Goal: Task Accomplishment & Management: Manage account settings

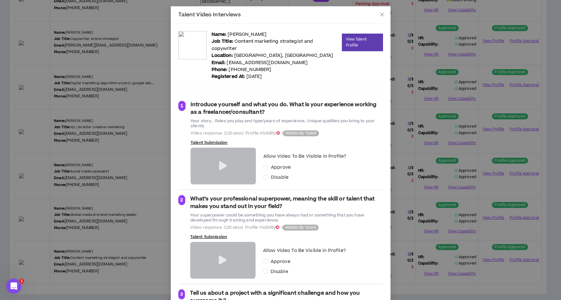
click at [222, 163] on icon at bounding box center [223, 165] width 8 height 9
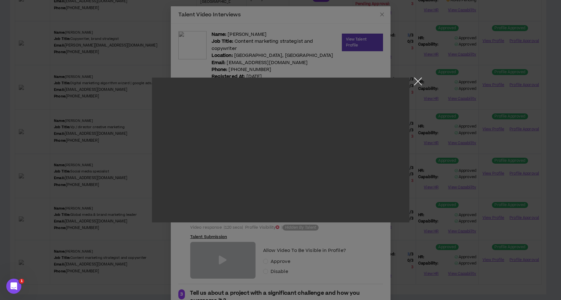
click at [417, 81] on button "Close the modal by clicking here" at bounding box center [417, 83] width 11 height 11
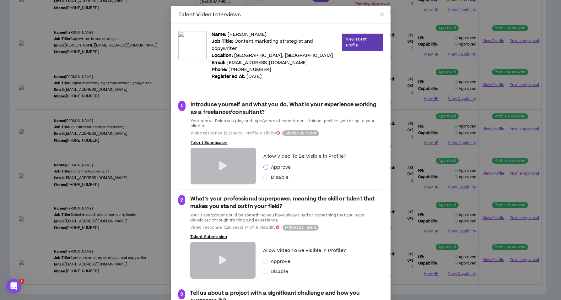
click at [266, 166] on span at bounding box center [265, 166] width 5 height 5
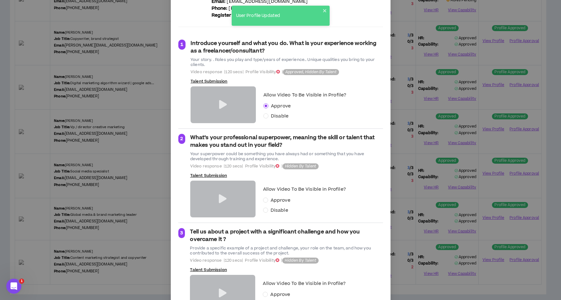
scroll to position [70, 0]
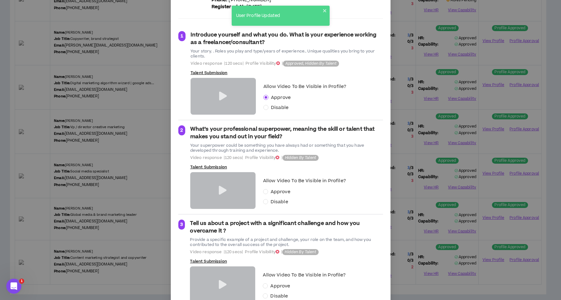
click at [220, 191] on icon at bounding box center [223, 190] width 8 height 9
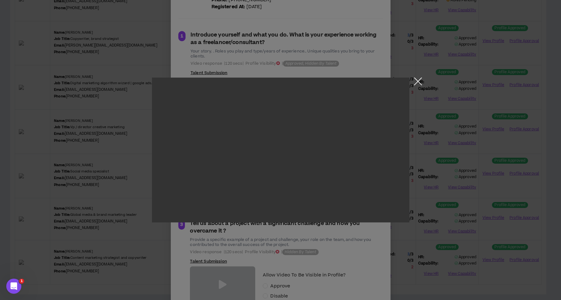
click at [415, 82] on button "Close the modal by clicking here" at bounding box center [417, 83] width 11 height 11
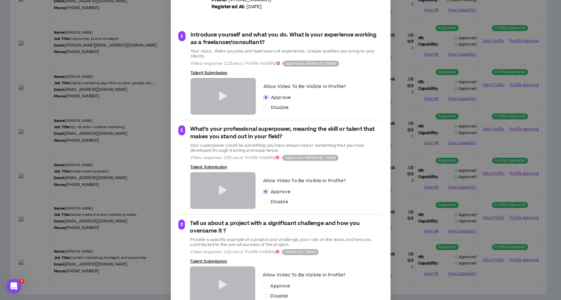
scroll to position [92, 0]
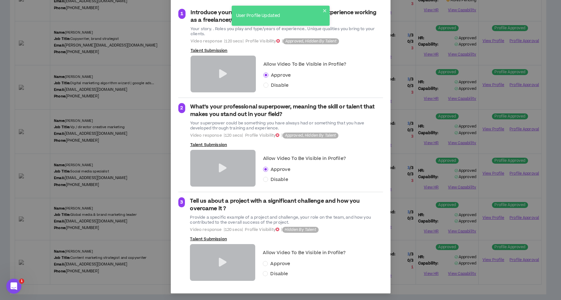
click at [220, 244] on icon at bounding box center [223, 262] width 8 height 9
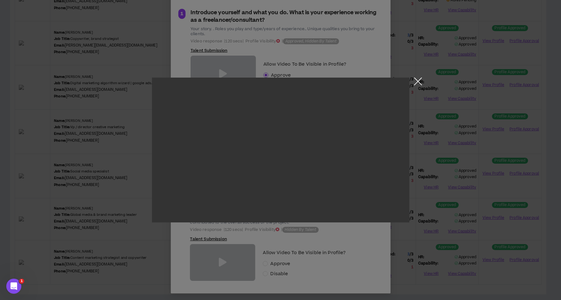
click at [416, 81] on button "Close the modal by clicking here" at bounding box center [417, 83] width 11 height 11
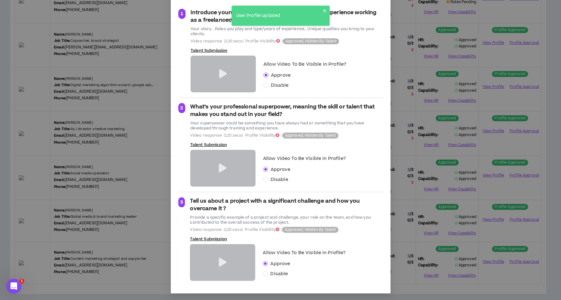
scroll to position [0, 0]
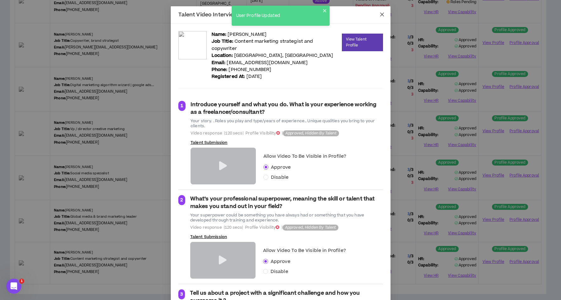
click at [380, 14] on icon "close" at bounding box center [382, 14] width 5 height 5
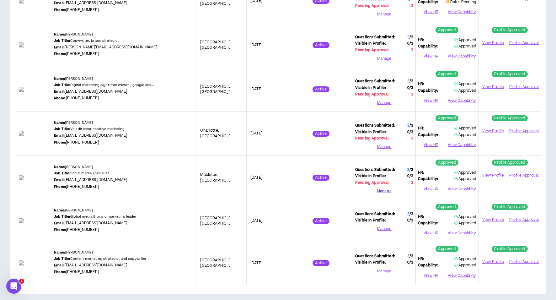
click at [385, 189] on button "Manage" at bounding box center [384, 190] width 58 height 9
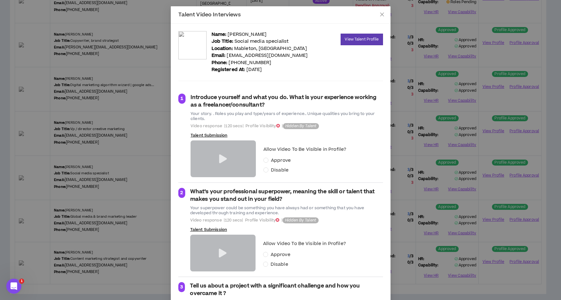
click at [219, 158] on icon at bounding box center [223, 158] width 8 height 9
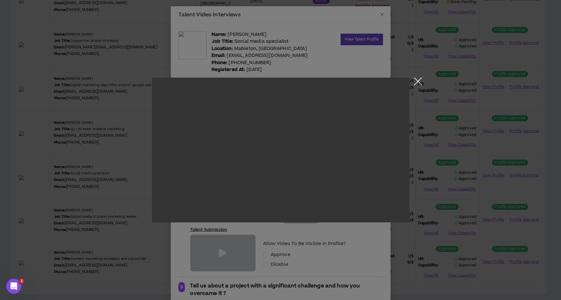
click at [419, 81] on button "Close the modal by clicking here" at bounding box center [417, 83] width 11 height 11
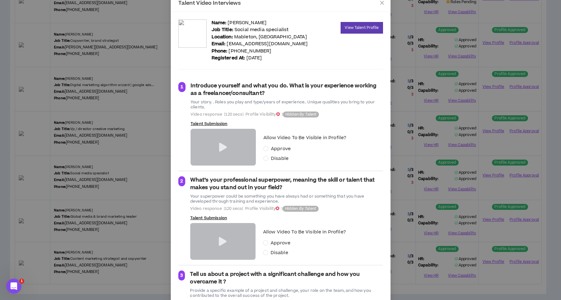
scroll to position [77, 0]
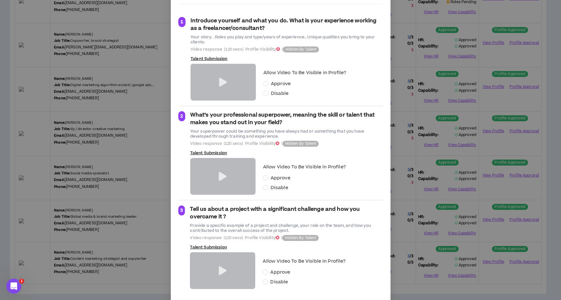
click at [222, 176] on icon at bounding box center [223, 176] width 8 height 9
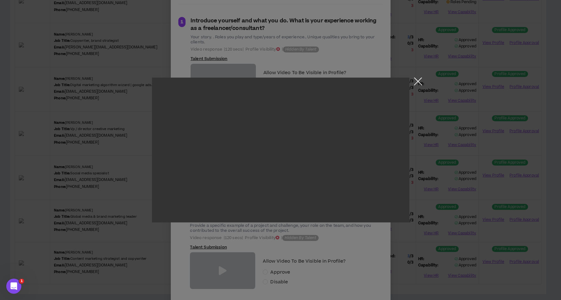
click at [418, 83] on button "Close the modal by clicking here" at bounding box center [417, 83] width 11 height 11
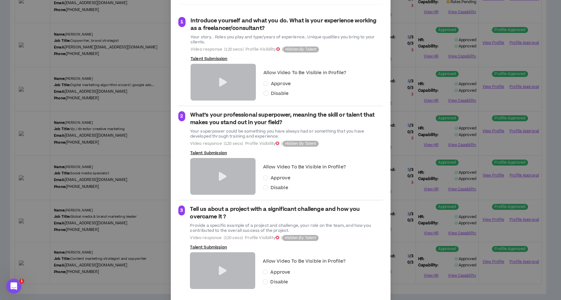
scroll to position [85, 0]
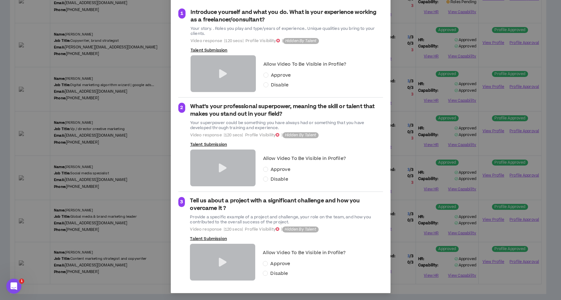
click at [219, 244] on icon at bounding box center [223, 262] width 8 height 9
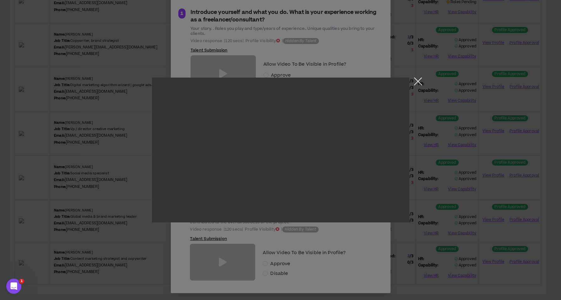
click at [417, 82] on button "Close the modal by clicking here" at bounding box center [417, 83] width 11 height 11
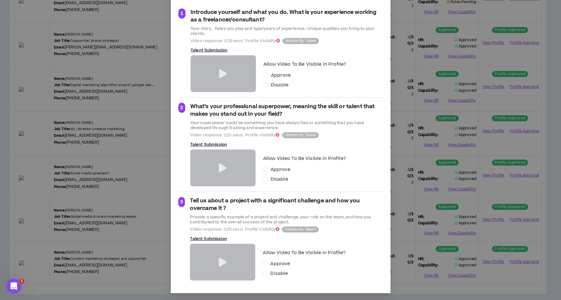
scroll to position [0, 0]
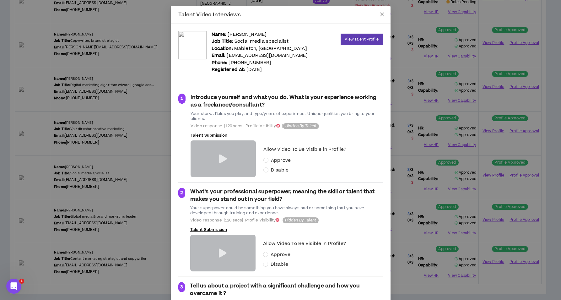
click at [380, 14] on icon "close" at bounding box center [382, 15] width 4 height 4
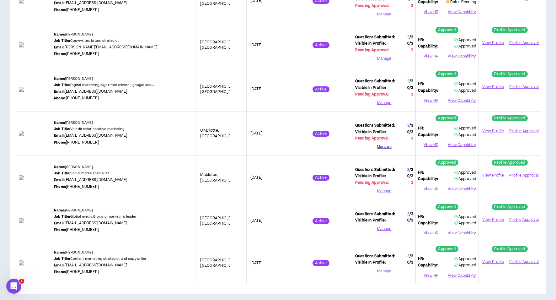
click at [385, 144] on button "Manage" at bounding box center [384, 146] width 58 height 9
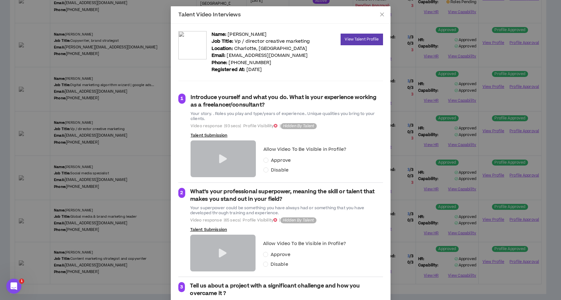
click at [220, 159] on icon at bounding box center [223, 158] width 8 height 9
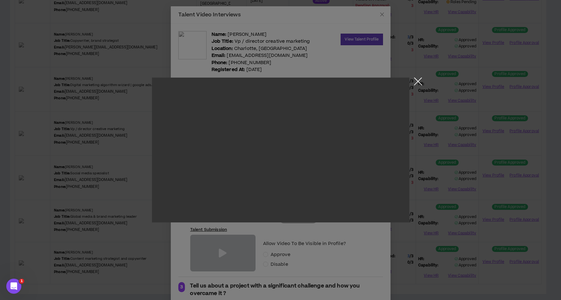
click at [418, 82] on button "Close the modal by clicking here" at bounding box center [417, 83] width 11 height 11
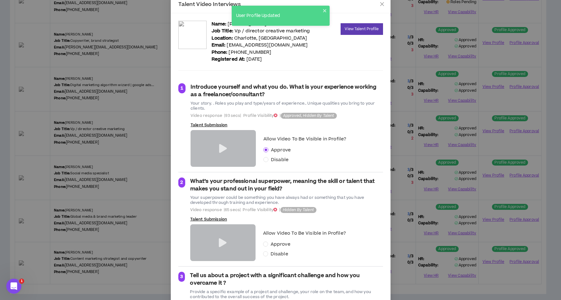
scroll to position [37, 0]
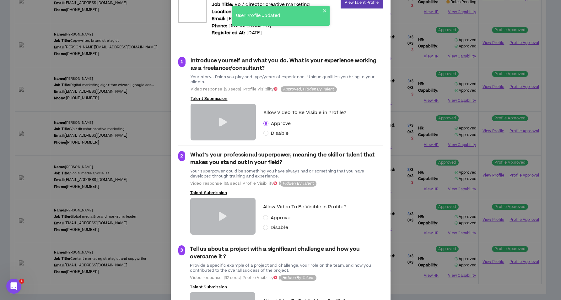
click at [219, 216] on icon at bounding box center [223, 216] width 8 height 9
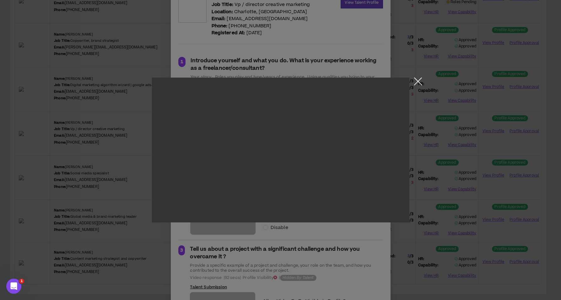
click at [418, 81] on button "Close the modal by clicking here" at bounding box center [417, 83] width 11 height 11
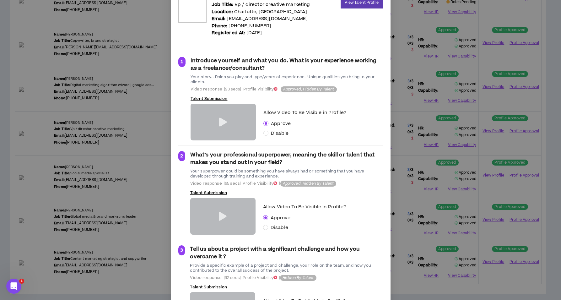
scroll to position [85, 0]
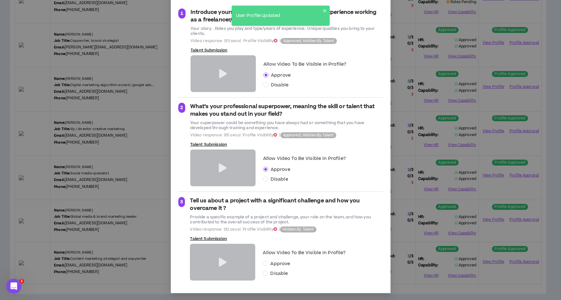
click at [220, 244] on icon at bounding box center [223, 262] width 8 height 9
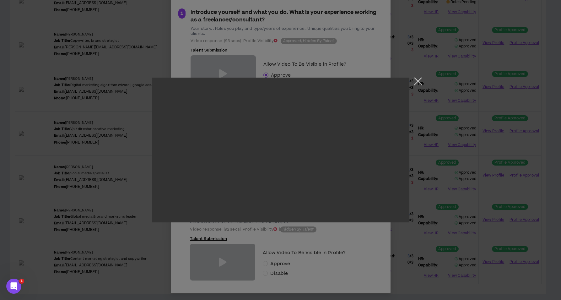
click at [417, 84] on button "Close the modal by clicking here" at bounding box center [417, 83] width 11 height 11
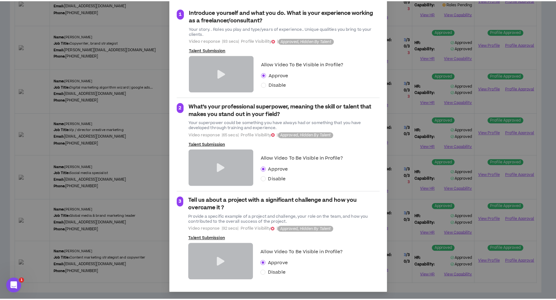
scroll to position [0, 0]
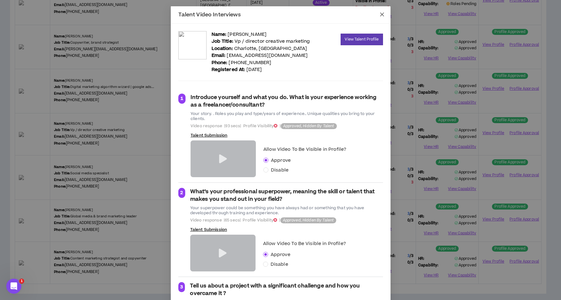
click at [380, 14] on icon "close" at bounding box center [382, 15] width 4 height 4
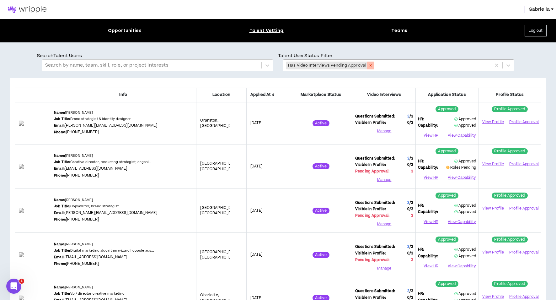
click at [370, 65] on icon "Remove Has Video Interviews Pending Approval" at bounding box center [371, 65] width 2 height 2
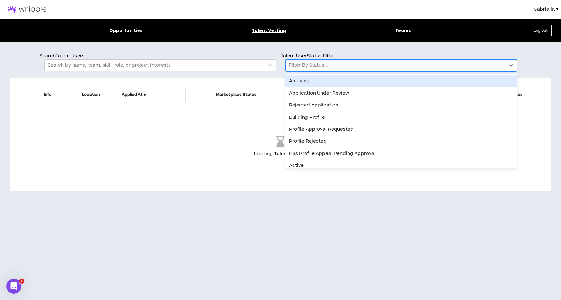
click at [367, 67] on div at bounding box center [395, 65] width 213 height 8
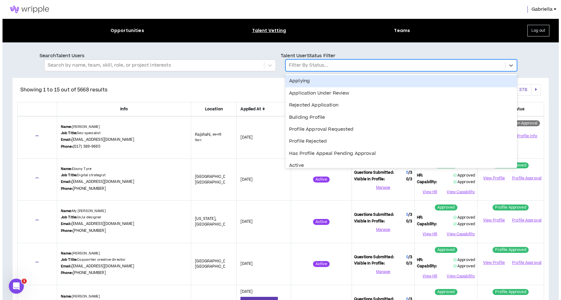
scroll to position [111, 0]
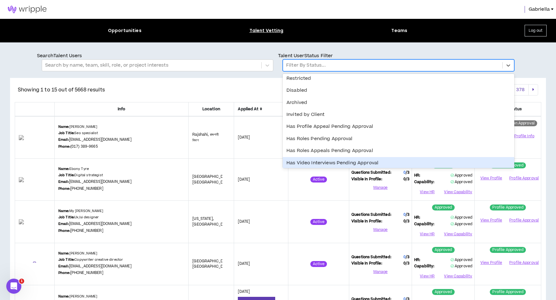
click at [323, 162] on div "Has Video Interviews Pending Approval" at bounding box center [399, 163] width 232 height 12
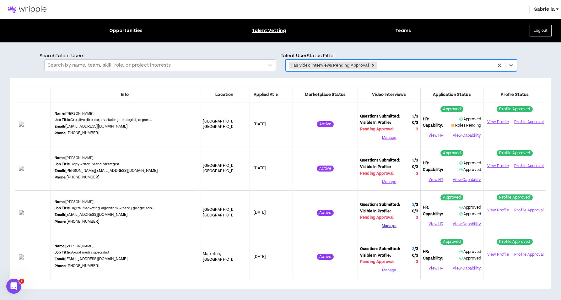
click at [383, 224] on button "Manage" at bounding box center [389, 225] width 58 height 9
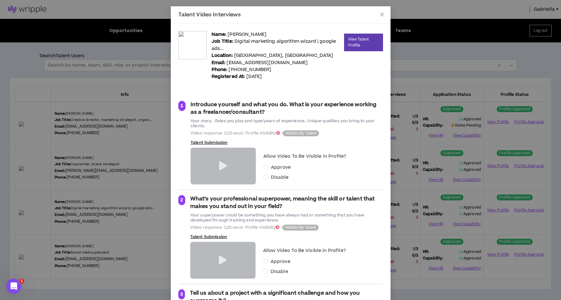
click at [219, 165] on icon at bounding box center [223, 165] width 8 height 9
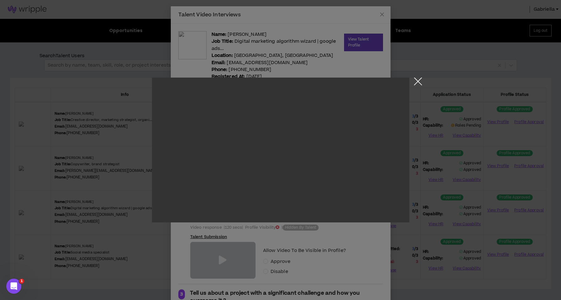
click at [419, 80] on button "Close the modal by clicking here" at bounding box center [417, 83] width 11 height 11
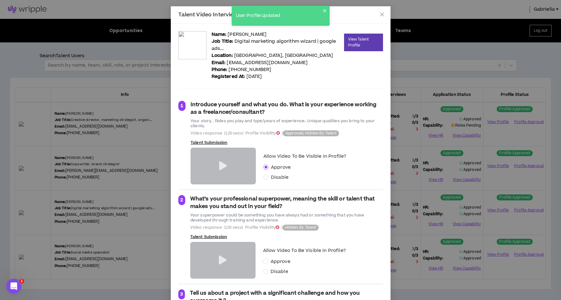
click at [219, 244] on icon at bounding box center [223, 260] width 8 height 9
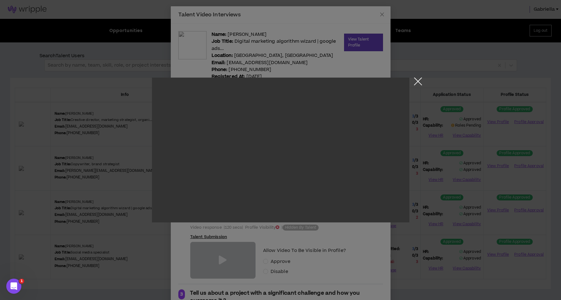
click at [417, 83] on button "Close the modal by clicking here" at bounding box center [417, 83] width 11 height 11
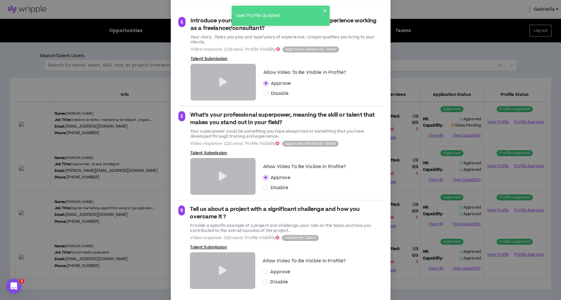
scroll to position [92, 0]
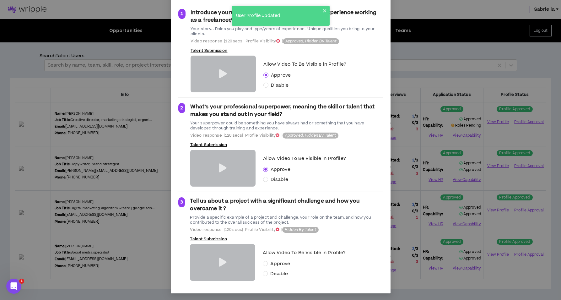
click at [219, 244] on icon at bounding box center [223, 262] width 8 height 9
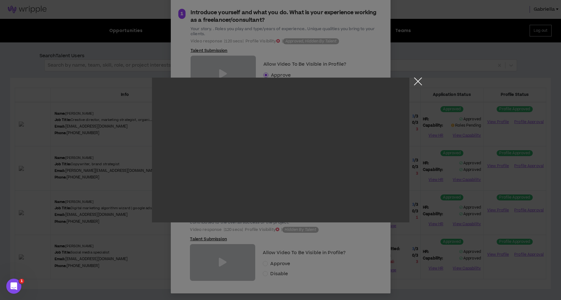
click at [419, 82] on button "Close the modal by clicking here" at bounding box center [417, 83] width 11 height 11
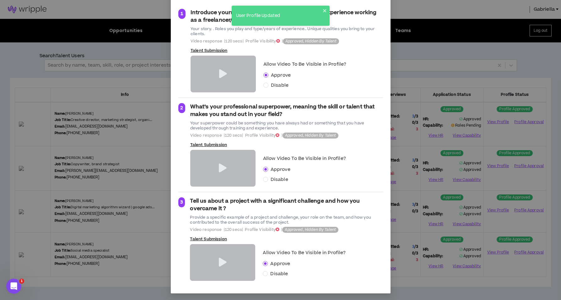
scroll to position [0, 0]
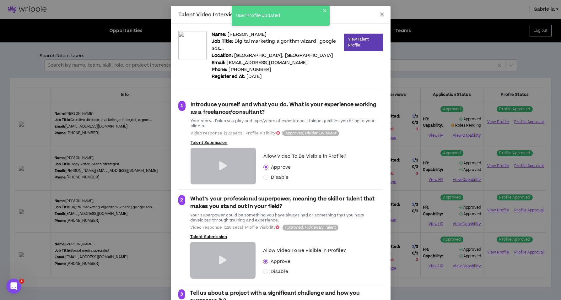
click at [380, 14] on icon "close" at bounding box center [382, 14] width 5 height 5
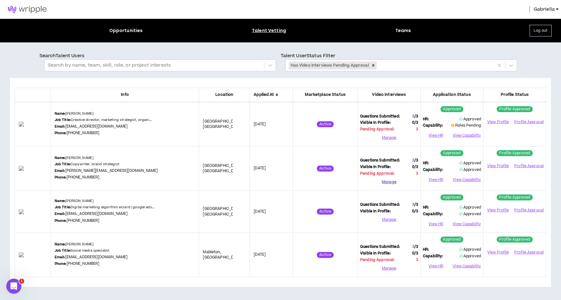
click at [391, 181] on button "Manage" at bounding box center [389, 181] width 58 height 9
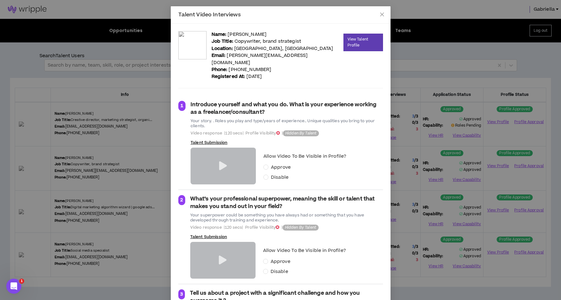
click at [219, 161] on icon at bounding box center [223, 165] width 8 height 9
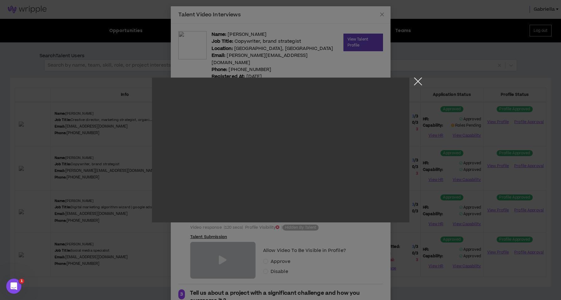
click at [416, 83] on button "Close the modal by clicking here" at bounding box center [417, 83] width 11 height 11
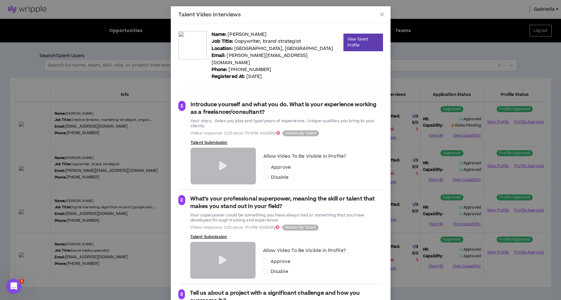
click at [220, 244] on icon at bounding box center [223, 260] width 8 height 9
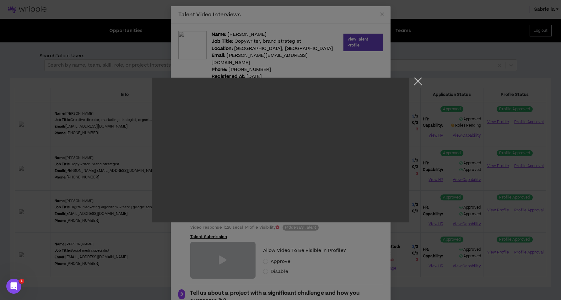
click at [421, 79] on button "Close the modal by clicking here" at bounding box center [417, 83] width 11 height 11
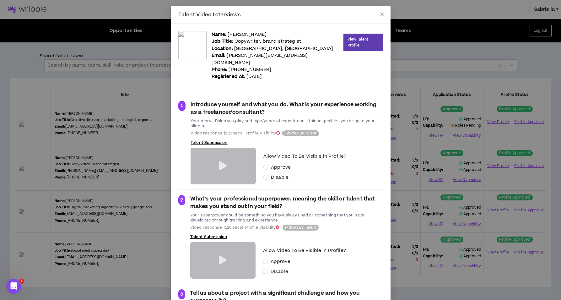
click at [380, 13] on icon "close" at bounding box center [382, 14] width 5 height 5
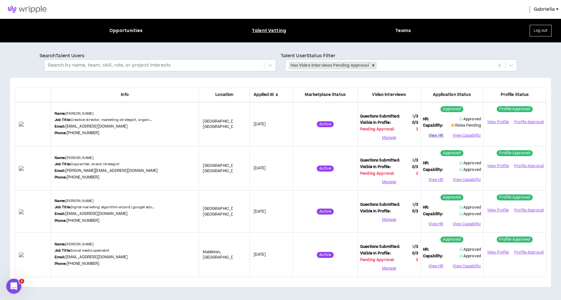
click at [438, 135] on button "View HR" at bounding box center [436, 135] width 26 height 9
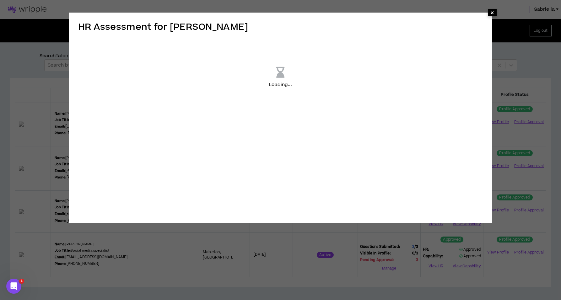
click at [474, 14] on span "×" at bounding box center [492, 13] width 9 height 8
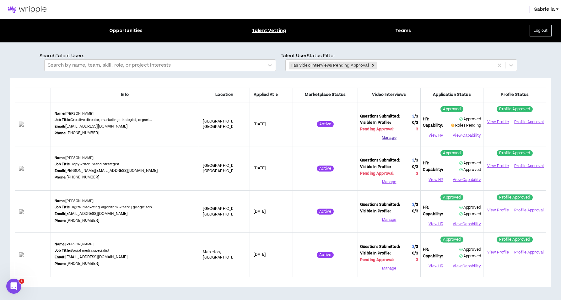
click at [387, 137] on button "Manage" at bounding box center [389, 137] width 58 height 9
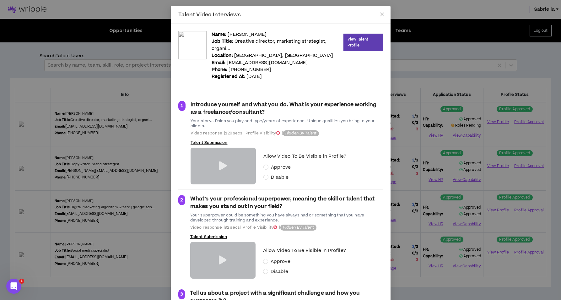
click at [221, 166] on icon at bounding box center [223, 165] width 8 height 9
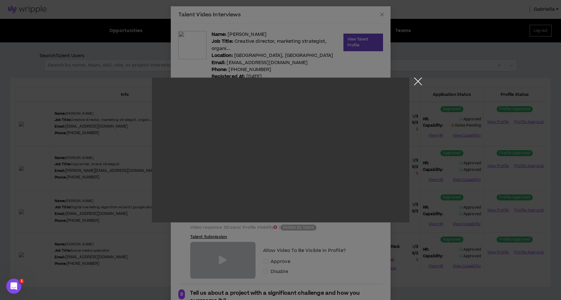
click at [418, 83] on button "Close the modal by clicking here" at bounding box center [417, 83] width 11 height 11
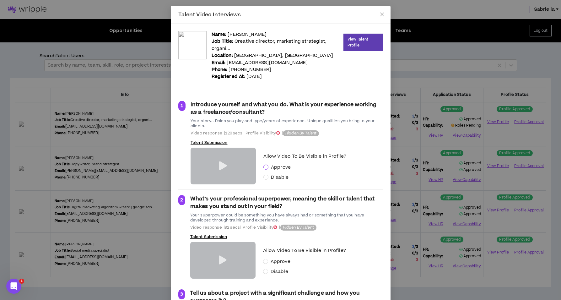
click at [265, 164] on span at bounding box center [265, 166] width 5 height 5
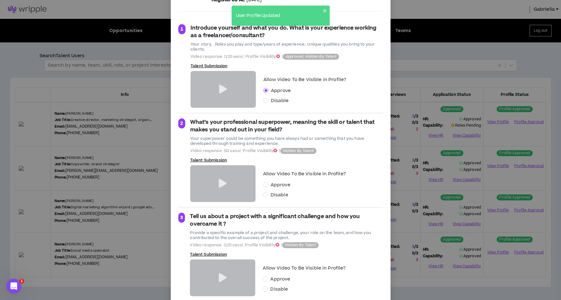
scroll to position [92, 0]
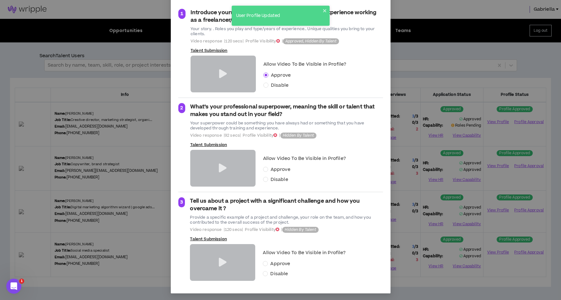
click at [219, 169] on icon at bounding box center [223, 168] width 8 height 9
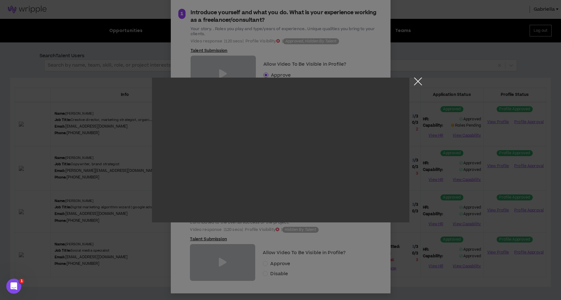
click at [417, 82] on button "Close the modal by clicking here" at bounding box center [417, 83] width 11 height 11
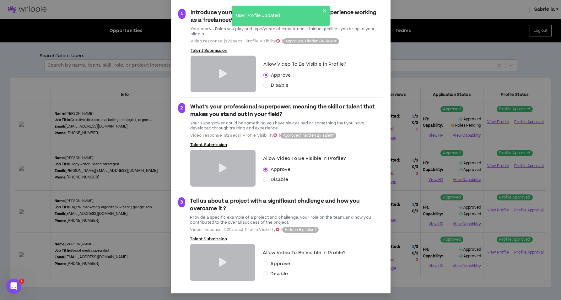
click at [219, 244] on icon at bounding box center [223, 262] width 8 height 9
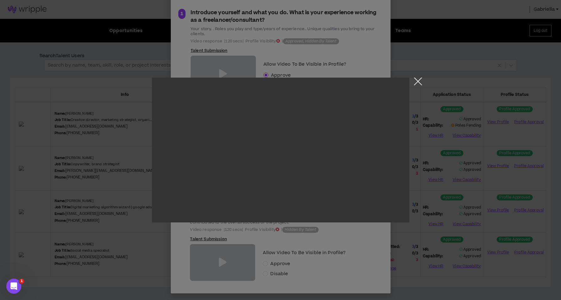
click at [415, 80] on button "Close the modal by clicking here" at bounding box center [417, 83] width 11 height 11
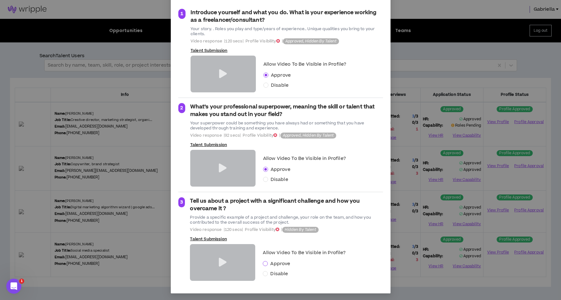
click at [264, 244] on span at bounding box center [265, 263] width 5 height 5
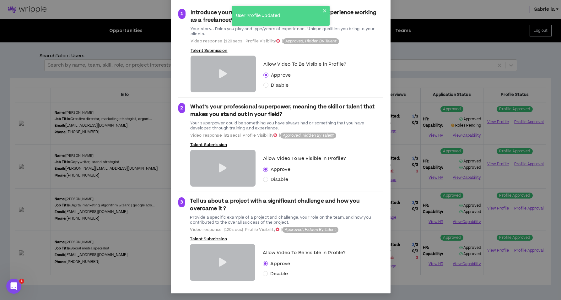
scroll to position [0, 0]
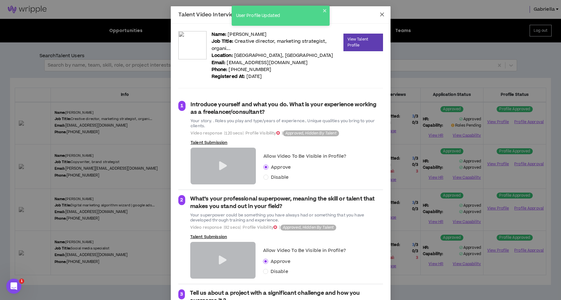
click at [380, 14] on icon "close" at bounding box center [382, 15] width 4 height 4
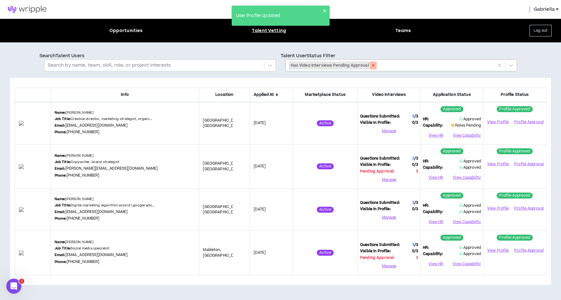
click at [374, 62] on div "Remove Has Video Interviews Pending Approval" at bounding box center [373, 66] width 7 height 8
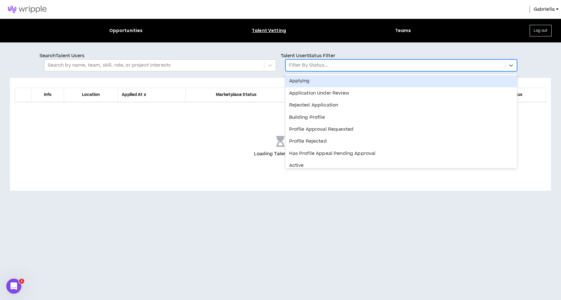
click at [321, 67] on div at bounding box center [395, 65] width 213 height 8
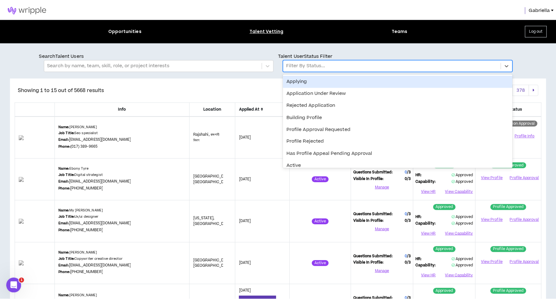
scroll to position [111, 0]
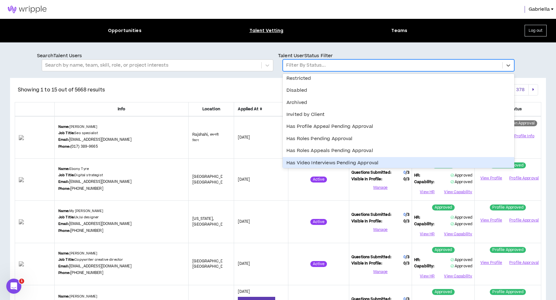
click at [319, 161] on div "Has Video Interviews Pending Approval" at bounding box center [399, 163] width 232 height 12
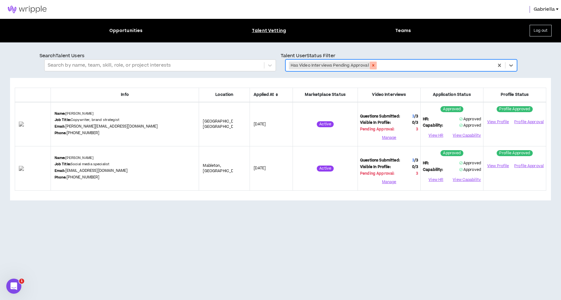
click at [374, 67] on div "Remove Has Video Interviews Pending Approval" at bounding box center [373, 66] width 7 height 8
